Goal: Entertainment & Leisure: Consume media (video, audio)

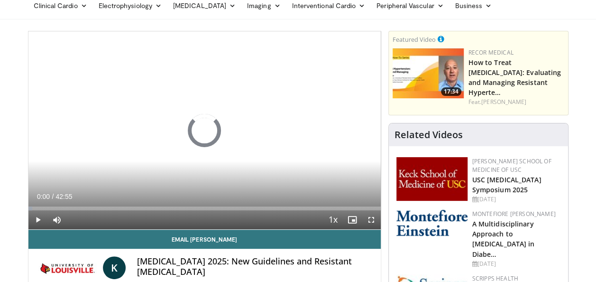
scroll to position [42, 0]
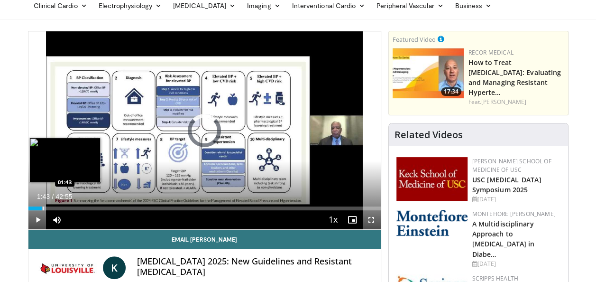
click at [43, 207] on div "Progress Bar" at bounding box center [43, 208] width 1 height 4
click at [42, 207] on video-js "**********" at bounding box center [204, 130] width 352 height 198
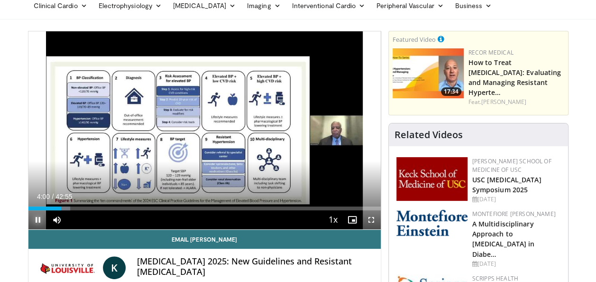
click at [36, 218] on span "Video Player" at bounding box center [37, 219] width 19 height 19
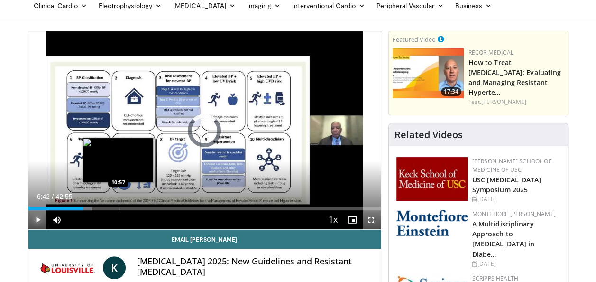
click at [118, 205] on div "Loaded : 18.11% 06:42 10:57" at bounding box center [204, 205] width 352 height 9
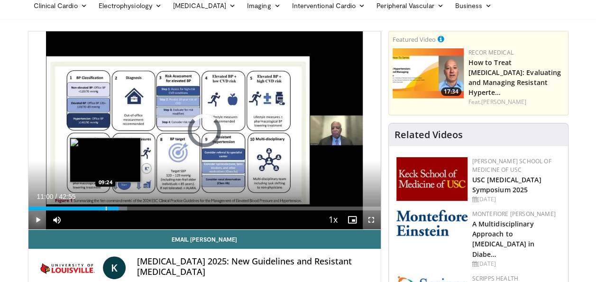
click at [105, 204] on div "Loaded : 28.12% 11:00 09:24" at bounding box center [204, 205] width 352 height 9
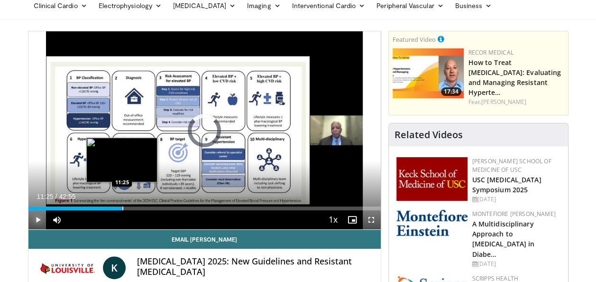
click at [122, 208] on div "Progress Bar" at bounding box center [122, 208] width 1 height 4
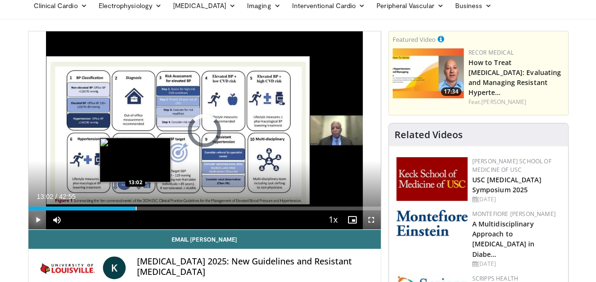
click at [136, 207] on div "Progress Bar" at bounding box center [136, 208] width 1 height 4
click at [131, 205] on div "Loaded : 33.01% 12:31 12:31" at bounding box center [204, 205] width 352 height 9
click at [140, 206] on div "Progress Bar" at bounding box center [140, 208] width 1 height 4
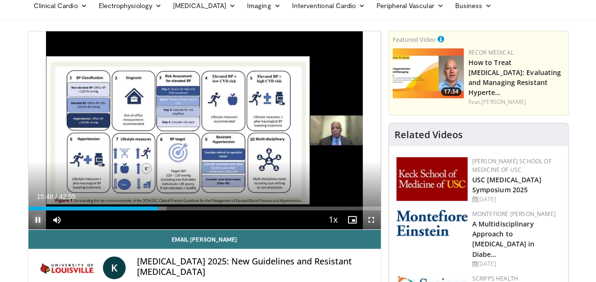
click at [39, 217] on span "Video Player" at bounding box center [37, 219] width 19 height 19
click at [37, 218] on span "Video Player" at bounding box center [37, 219] width 19 height 19
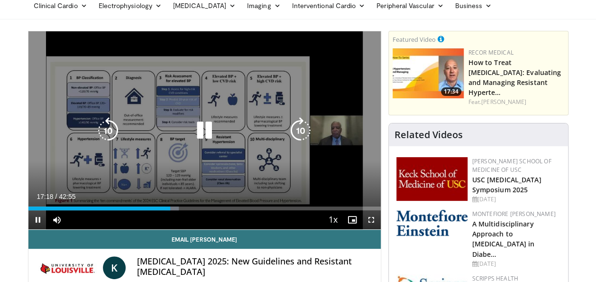
click at [204, 126] on icon "Video Player" at bounding box center [204, 130] width 27 height 27
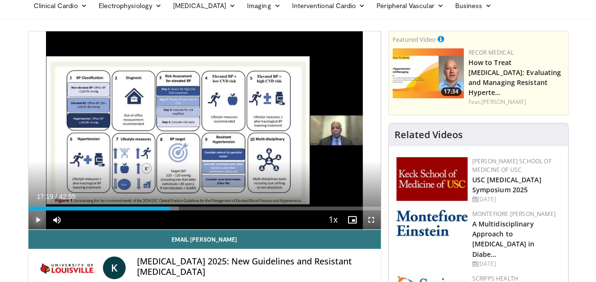
click at [34, 218] on span "Video Player" at bounding box center [37, 219] width 19 height 19
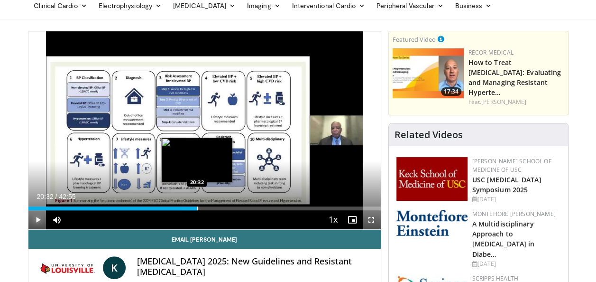
click at [197, 206] on div "Progress Bar" at bounding box center [197, 208] width 1 height 4
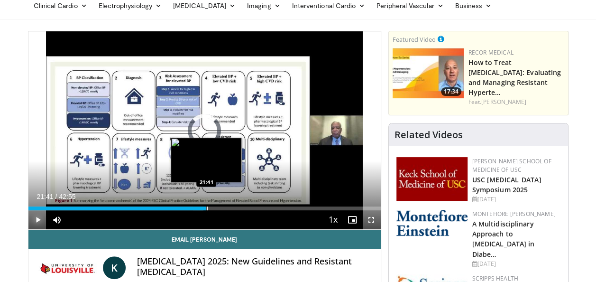
click at [207, 207] on div "Progress Bar" at bounding box center [207, 208] width 1 height 4
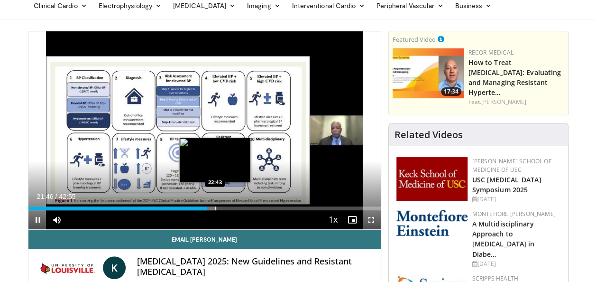
click at [215, 208] on video-js "**********" at bounding box center [204, 130] width 352 height 198
click at [216, 206] on div "Progress Bar" at bounding box center [216, 208] width 1 height 4
click at [209, 208] on div "Progress Bar" at bounding box center [209, 208] width 1 height 4
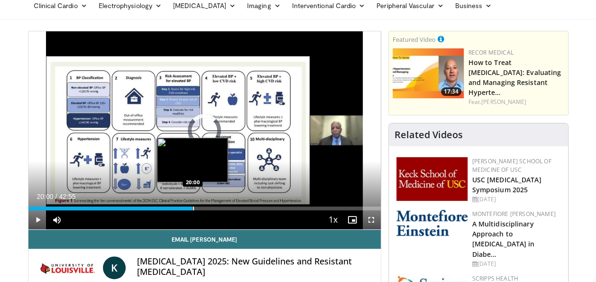
click at [193, 208] on div "Progress Bar" at bounding box center [193, 208] width 1 height 4
